Goal: Transaction & Acquisition: Purchase product/service

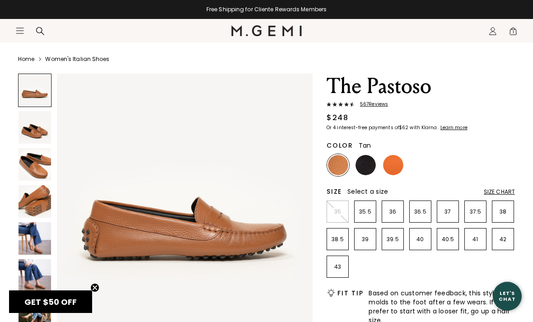
scroll to position [15, 0]
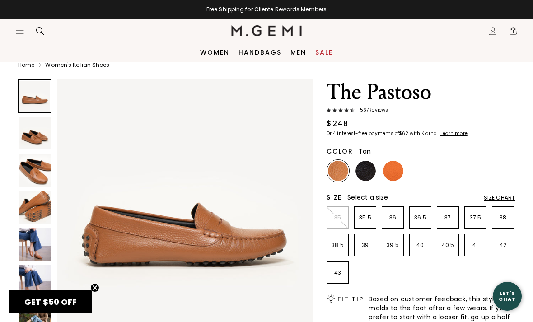
click at [207, 50] on link "Women" at bounding box center [214, 52] width 29 height 7
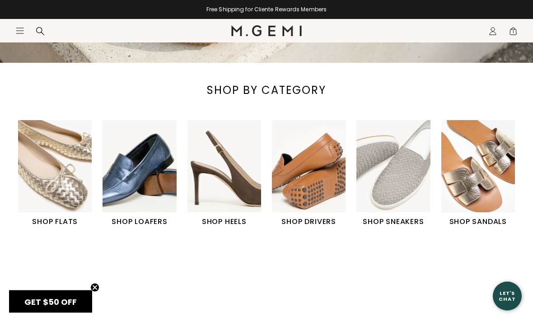
scroll to position [259, 0]
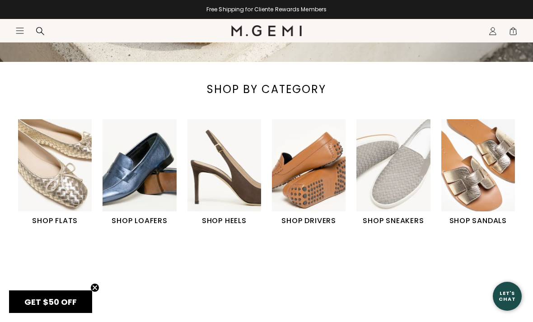
click at [137, 182] on img "2 / 6" at bounding box center [140, 165] width 74 height 92
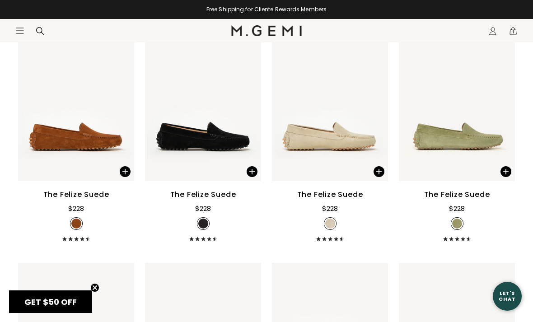
scroll to position [1120, 0]
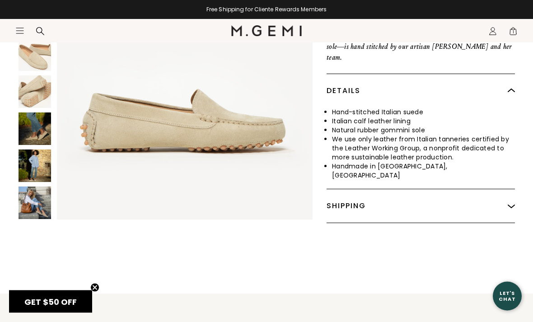
click at [510, 203] on img at bounding box center [511, 206] width 7 height 7
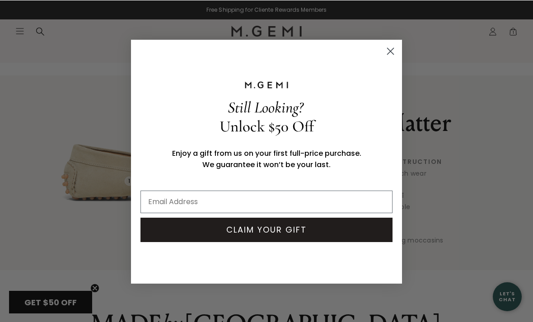
scroll to position [697, 0]
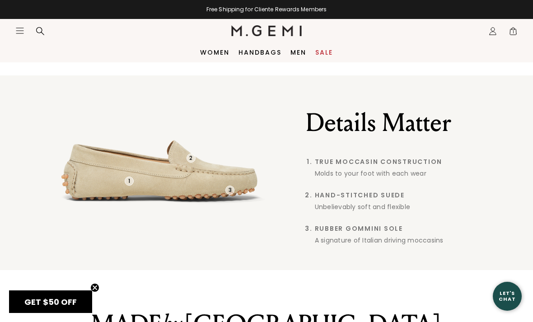
click at [487, 47] on div "Close dialog Still Looking? Unlock $50 Off Enjoy a gift from us on your first f…" at bounding box center [266, 161] width 533 height 322
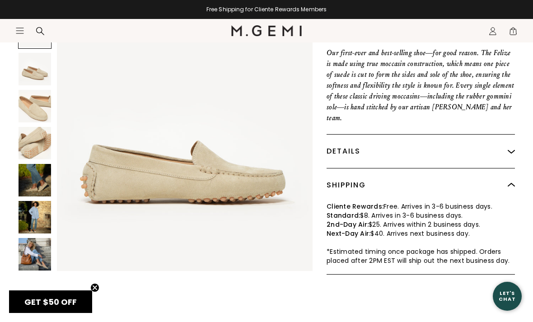
scroll to position [439, 0]
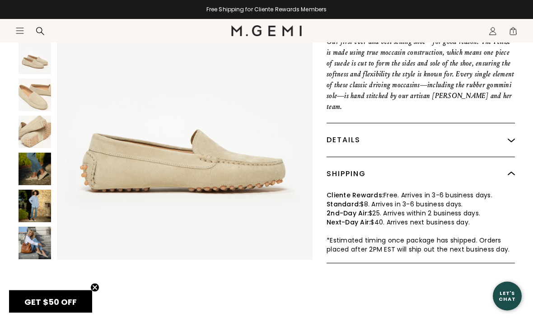
click at [511, 137] on img at bounding box center [511, 140] width 7 height 7
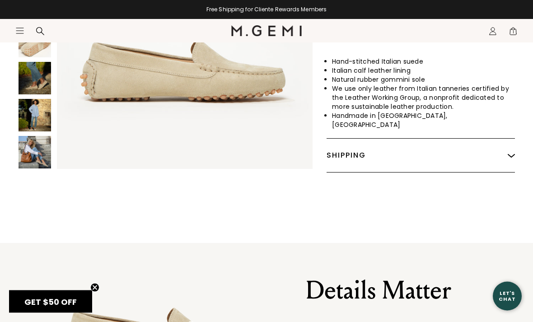
scroll to position [539, 0]
click at [511, 152] on img at bounding box center [511, 155] width 7 height 7
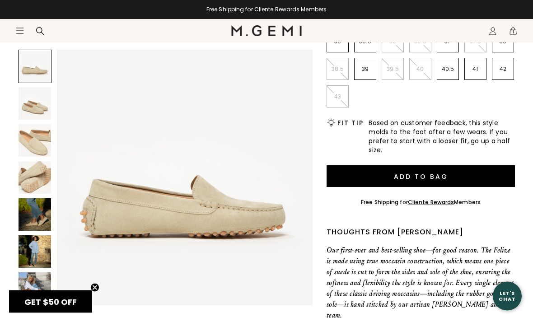
scroll to position [230, 0]
click at [463, 179] on button "Add to Bag" at bounding box center [421, 176] width 188 height 22
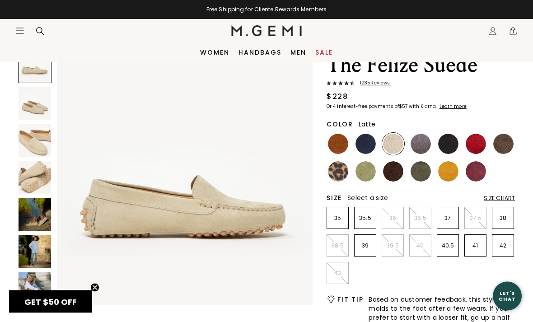
scroll to position [0, 0]
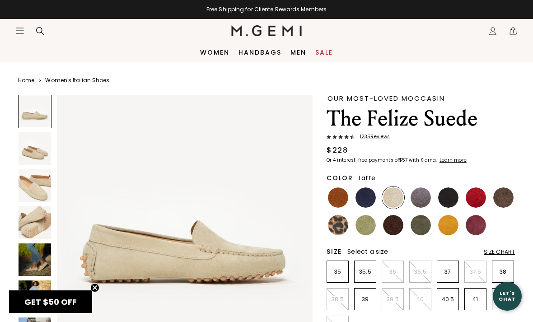
click at [501, 198] on img at bounding box center [503, 197] width 20 height 20
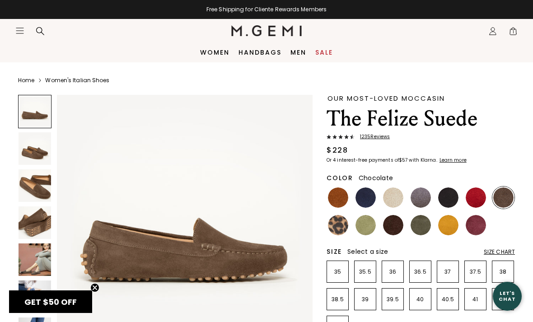
click at [396, 226] on img at bounding box center [393, 225] width 20 height 20
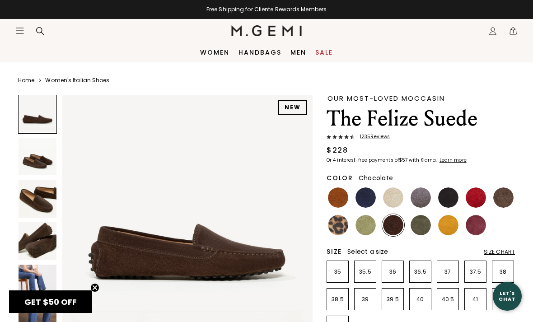
click at [448, 224] on img at bounding box center [448, 225] width 20 height 20
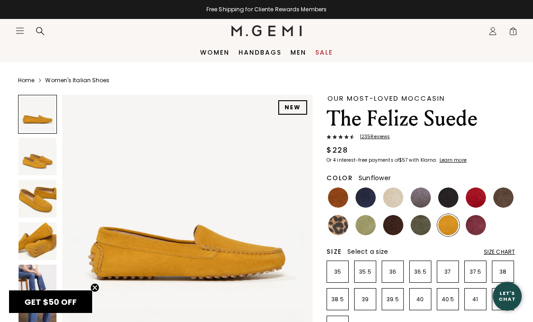
click at [395, 199] on img at bounding box center [393, 197] width 20 height 20
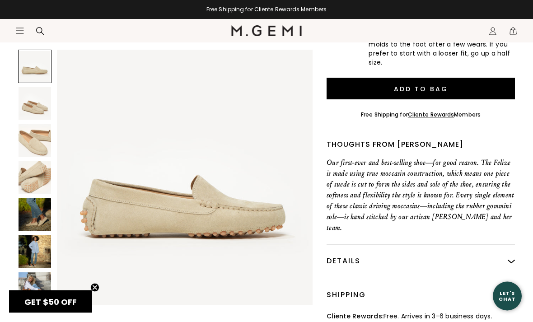
scroll to position [318, 0]
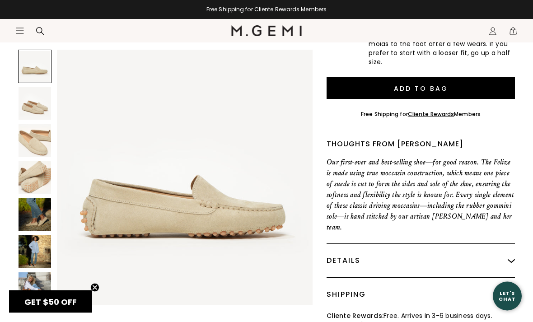
click at [31, 214] on img at bounding box center [35, 214] width 33 height 33
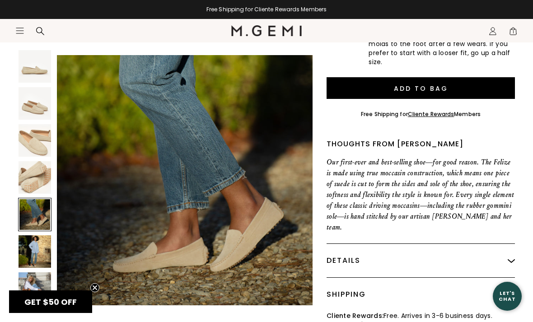
scroll to position [1059, 0]
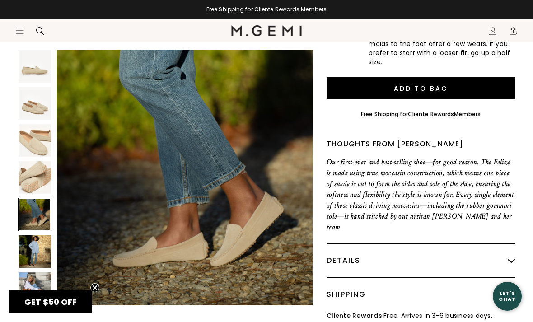
click at [31, 294] on img at bounding box center [35, 288] width 33 height 33
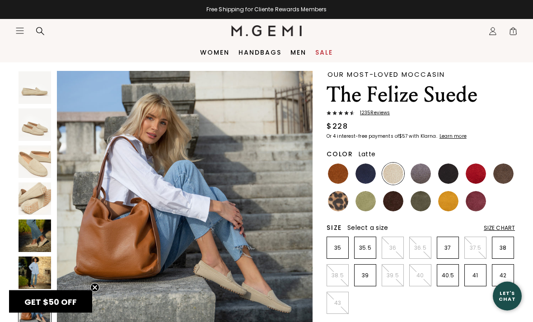
scroll to position [0, 0]
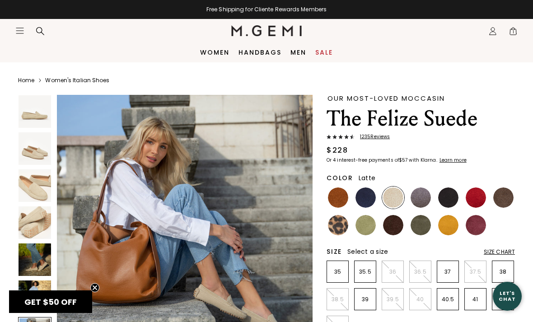
click at [216, 56] on link "Women" at bounding box center [214, 52] width 29 height 7
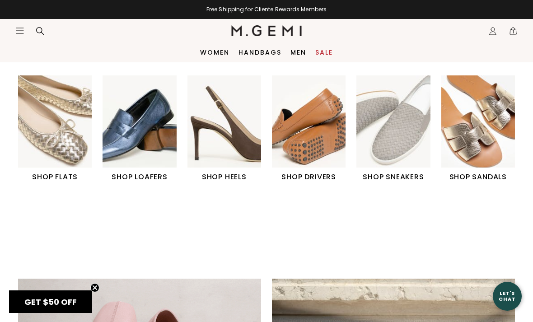
scroll to position [300, 0]
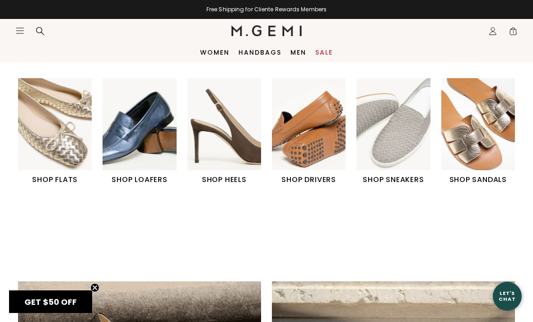
click at [394, 146] on img "5 / 6" at bounding box center [393, 124] width 74 height 92
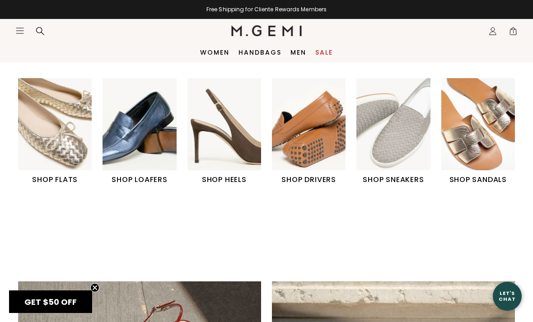
scroll to position [263, 0]
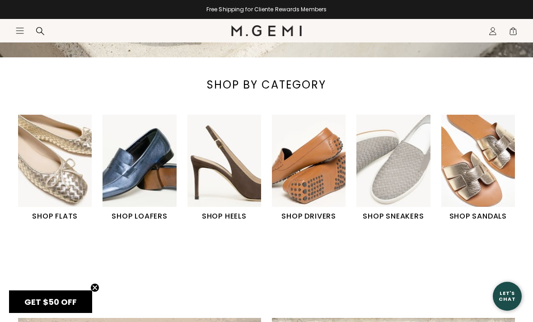
click at [45, 182] on img "1 / 6" at bounding box center [55, 161] width 74 height 92
click at [488, 199] on img "6 / 6" at bounding box center [478, 161] width 74 height 92
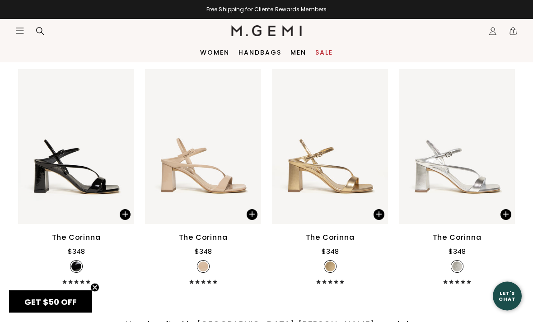
scroll to position [2978, 0]
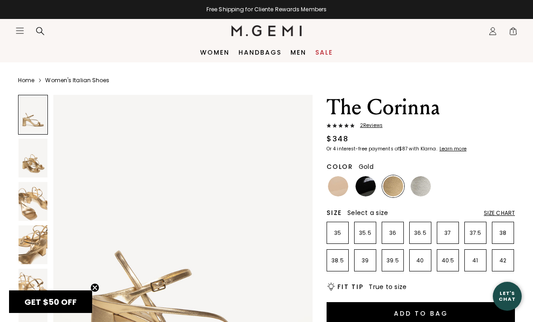
click at [516, 33] on span "1" at bounding box center [513, 32] width 9 height 9
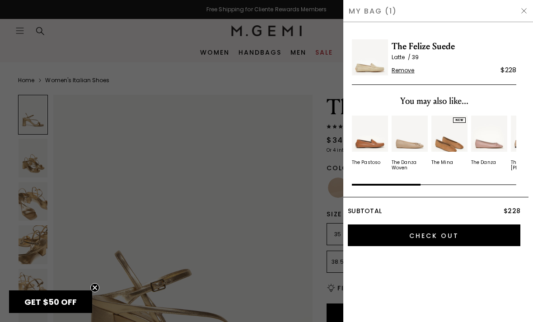
click at [452, 238] on input "Check Out" at bounding box center [434, 235] width 173 height 22
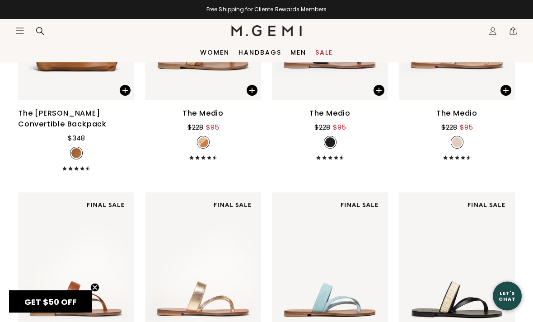
scroll to position [470, 0]
click at [21, 32] on icon "Icons/20x20/hamburger@2x" at bounding box center [19, 30] width 9 height 9
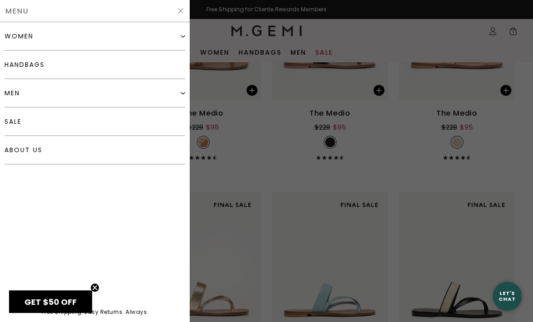
click at [40, 158] on link "about us" at bounding box center [95, 150] width 181 height 28
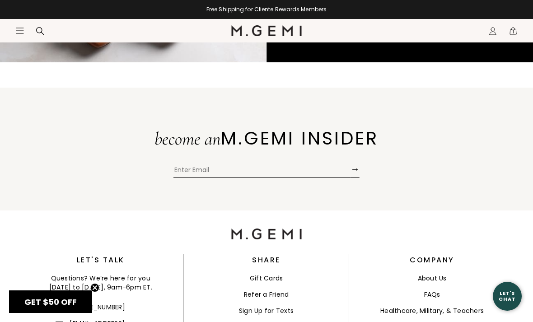
scroll to position [1861, 0]
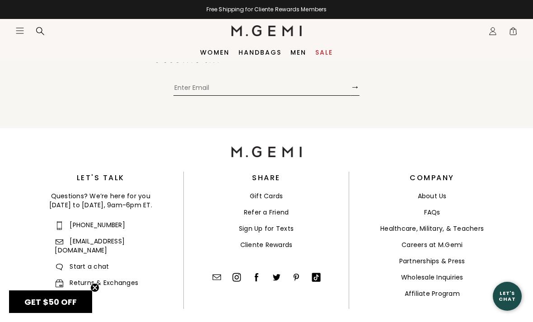
click at [436, 210] on link "FAQs" at bounding box center [432, 212] width 16 height 9
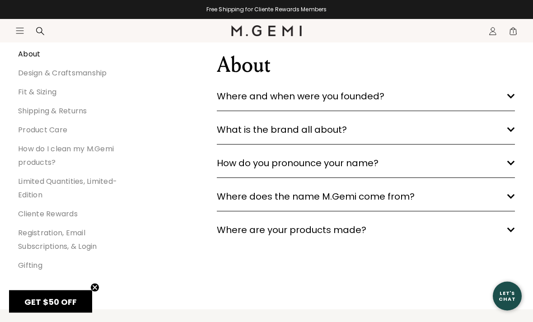
scroll to position [155, 0]
click at [514, 157] on h3 "How do you pronounce your name? arrow down" at bounding box center [366, 163] width 298 height 14
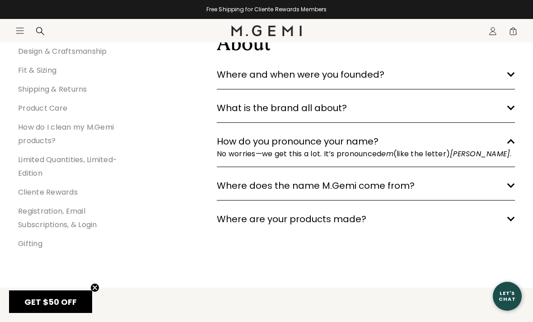
click at [42, 88] on link "Shipping & Returns" at bounding box center [52, 89] width 69 height 10
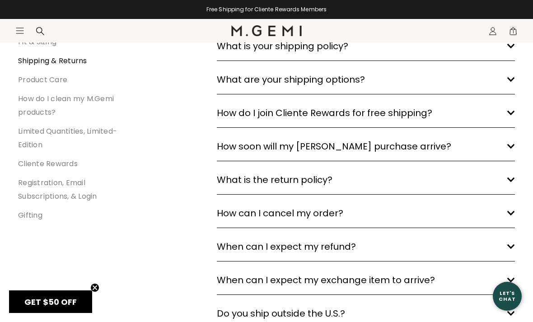
scroll to position [205, 0]
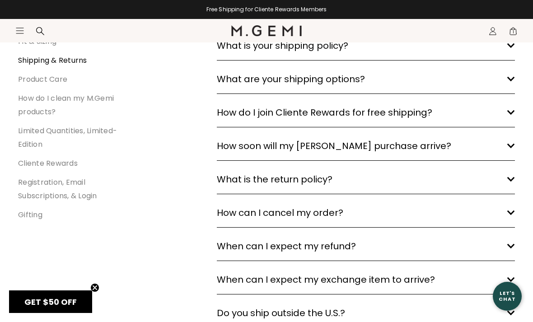
click at [511, 75] on h3 "What are your shipping options? arrow down" at bounding box center [366, 79] width 298 height 14
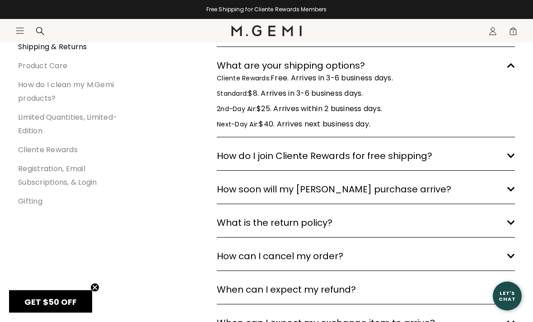
scroll to position [219, 0]
click at [503, 190] on h3 "How soon will my M.Gemi purchase arrive? arrow down" at bounding box center [366, 189] width 298 height 14
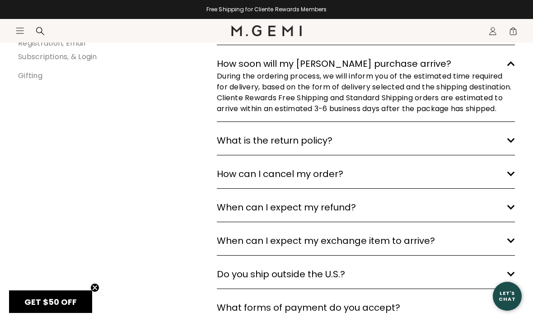
scroll to position [348, 0]
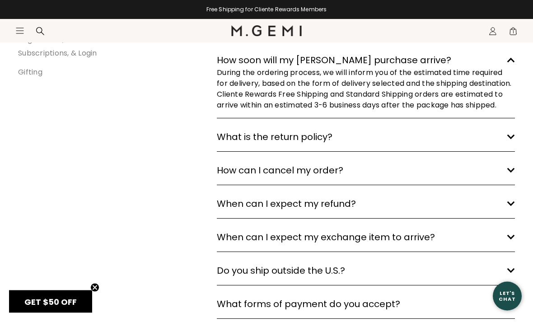
click at [513, 145] on h3 "What is the return policy? arrow down" at bounding box center [366, 137] width 298 height 14
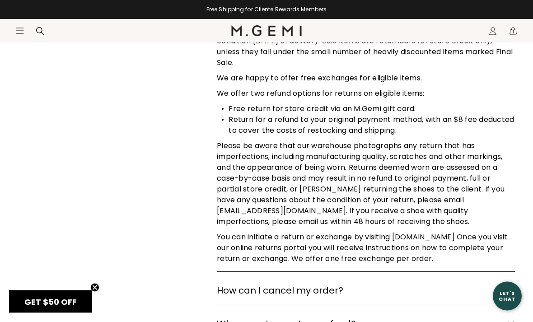
scroll to position [467, 0]
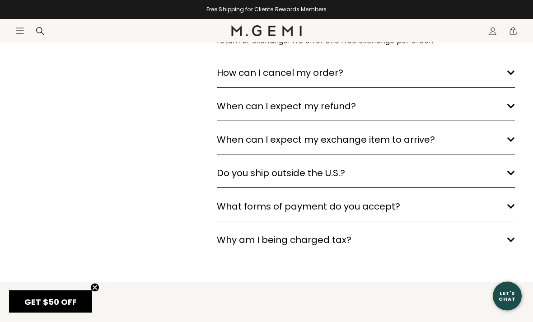
click at [507, 176] on icon "arrow down" at bounding box center [511, 173] width 8 height 5
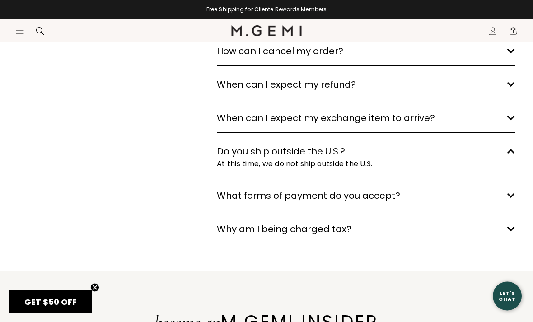
scroll to position [707, 0]
click at [506, 203] on h3 "What forms of payment do you accept? arrow down" at bounding box center [366, 195] width 298 height 14
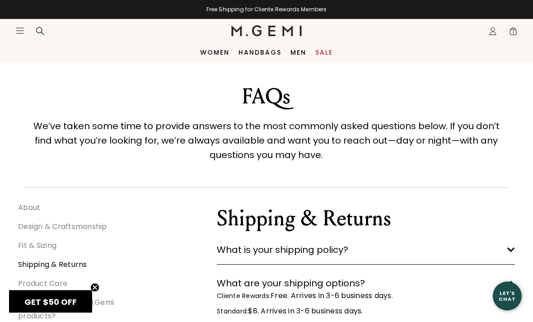
scroll to position [0, 0]
